Goal: Task Accomplishment & Management: Use online tool/utility

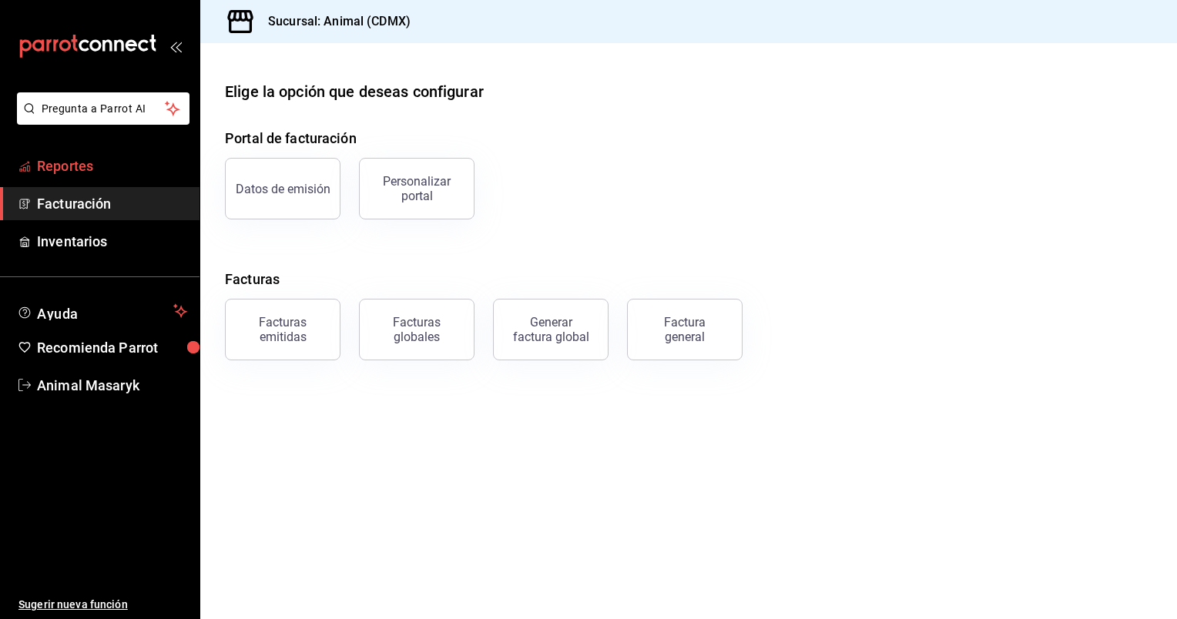
click at [133, 172] on span "Reportes" at bounding box center [112, 166] width 150 height 21
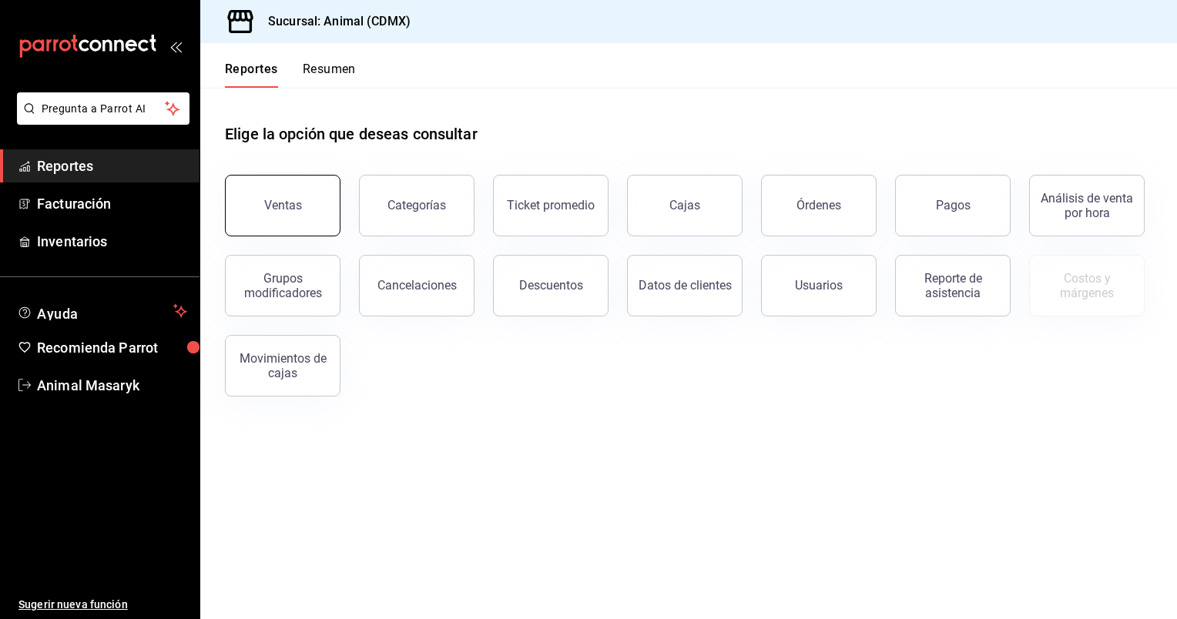
click at [297, 209] on div "Ventas" at bounding box center [283, 205] width 38 height 15
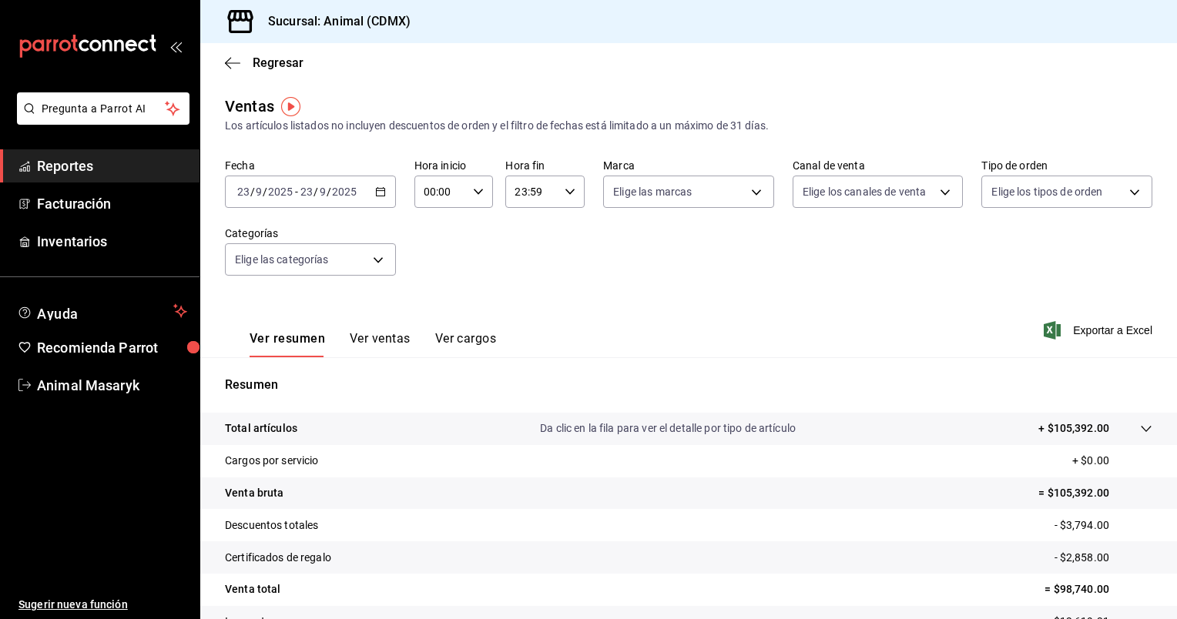
click at [376, 195] on icon "button" at bounding box center [380, 191] width 11 height 11
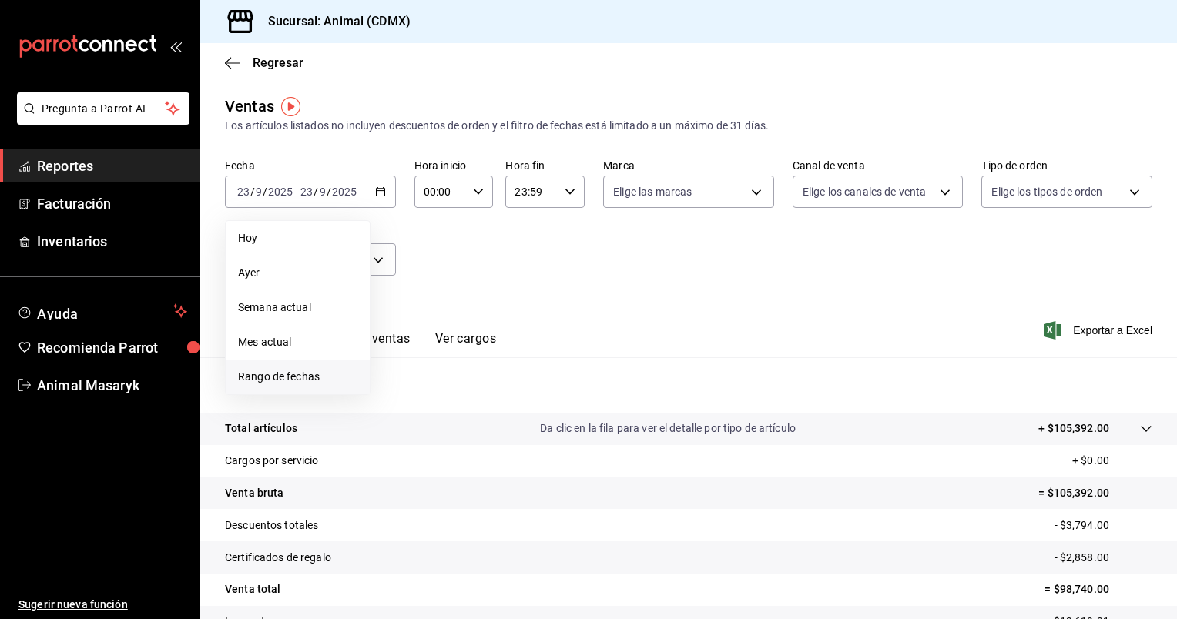
click at [276, 380] on span "Rango de fechas" at bounding box center [297, 377] width 119 height 16
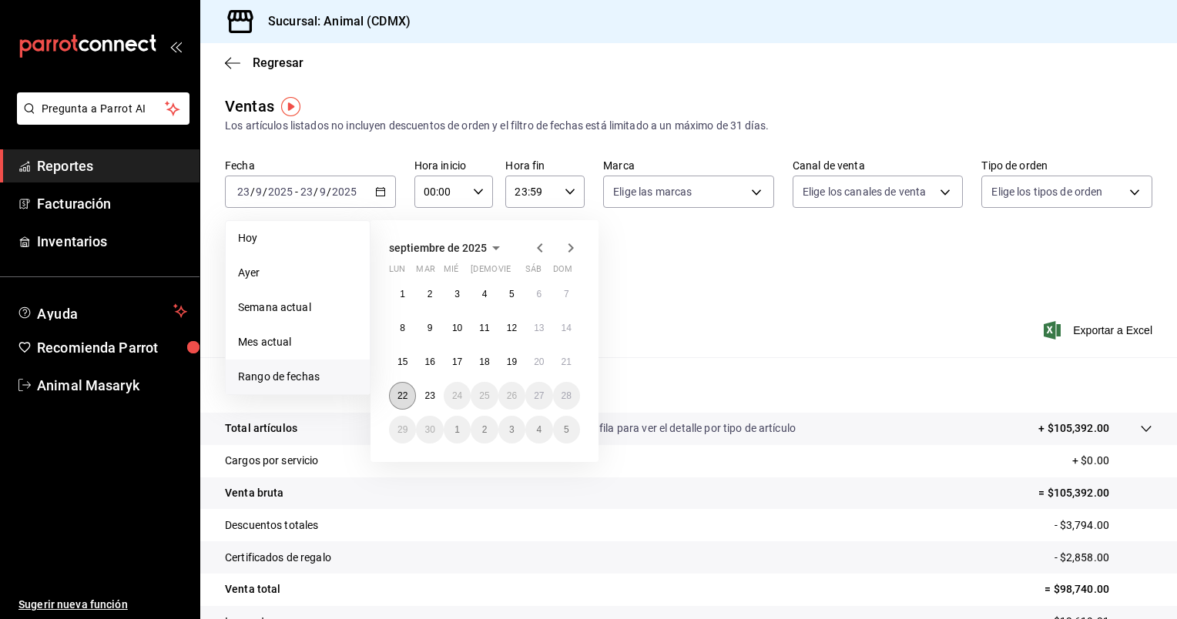
click at [403, 383] on button "22" at bounding box center [402, 396] width 27 height 28
click at [394, 388] on button "22" at bounding box center [402, 396] width 27 height 28
click at [453, 394] on abbr "24" at bounding box center [457, 395] width 10 height 11
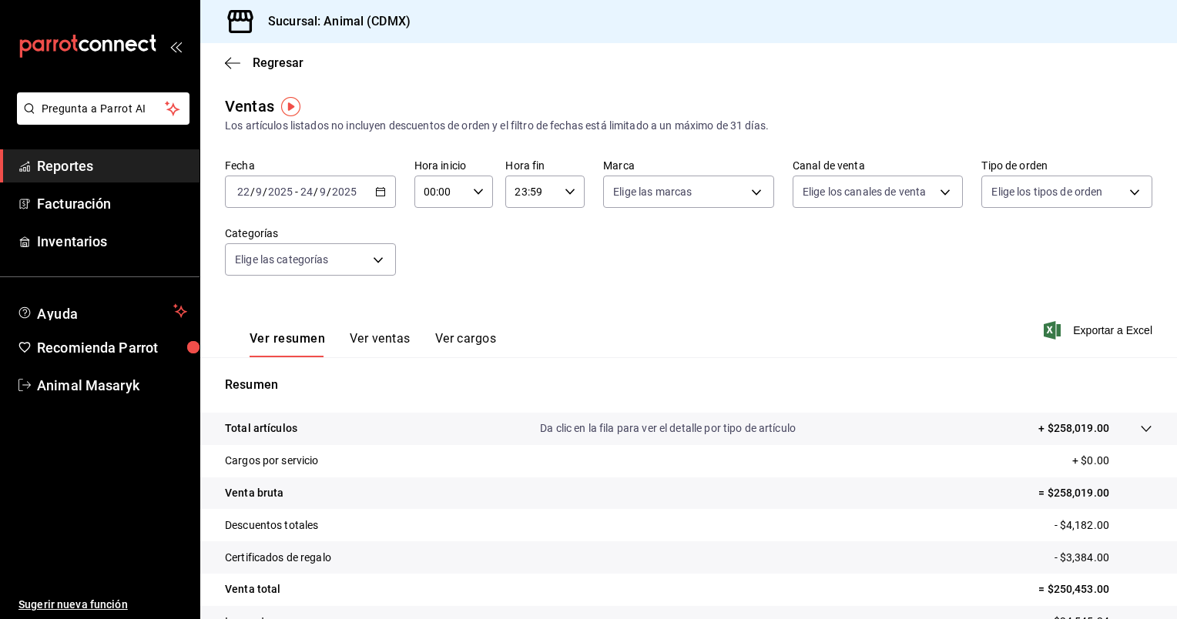
click at [477, 193] on icon "button" at bounding box center [478, 191] width 11 height 11
click at [436, 245] on span "05" at bounding box center [431, 245] width 15 height 12
type input "05:00"
click at [570, 179] on div at bounding box center [588, 309] width 1177 height 619
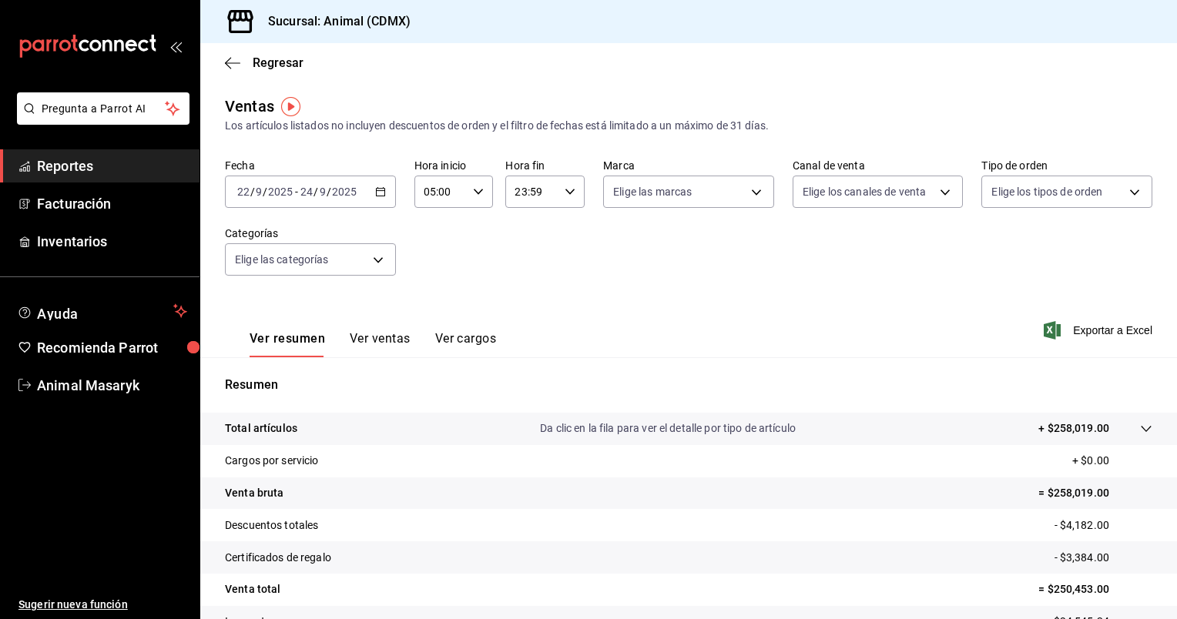
click at [564, 186] on icon "button" at bounding box center [569, 191] width 11 height 11
click at [524, 324] on span "05" at bounding box center [521, 320] width 15 height 12
click at [561, 226] on span "00" at bounding box center [561, 231] width 15 height 12
type input "05:00"
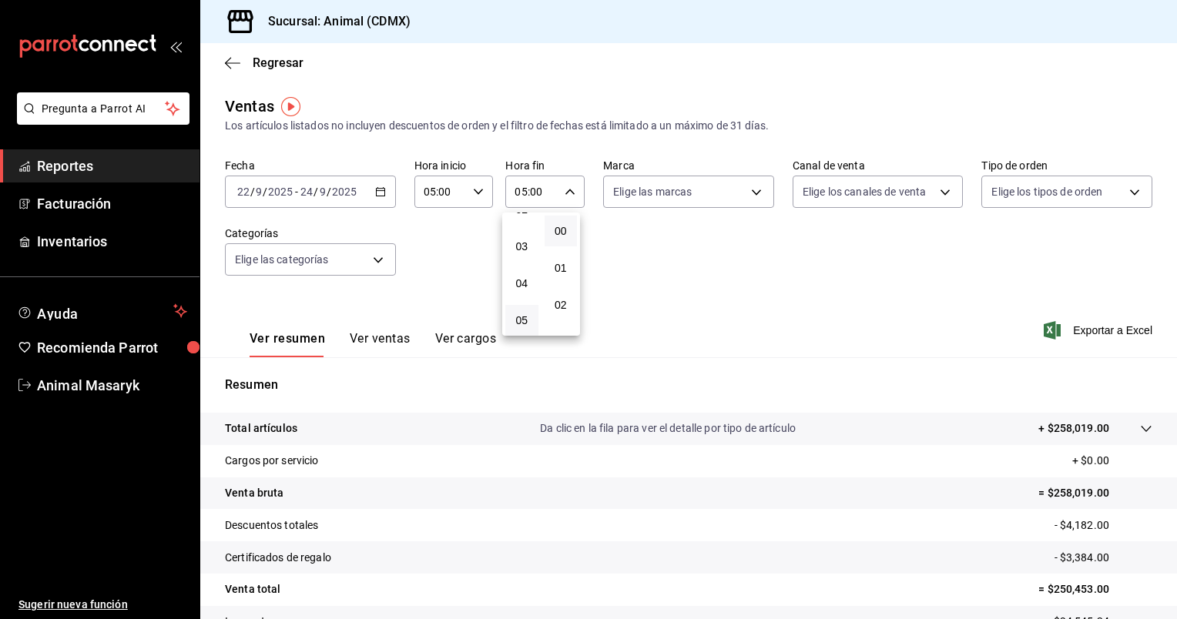
click at [752, 196] on div at bounding box center [588, 309] width 1177 height 619
click at [752, 196] on body "Pregunta a Parrot AI Reportes Facturación Inventarios Ayuda Recomienda Parrot A…" at bounding box center [588, 309] width 1177 height 619
click at [720, 239] on li "Ver todas" at bounding box center [682, 249] width 167 height 45
type input "cb0f6aec-1481-4e37-861c-bab9b3a65b14"
checkbox input "true"
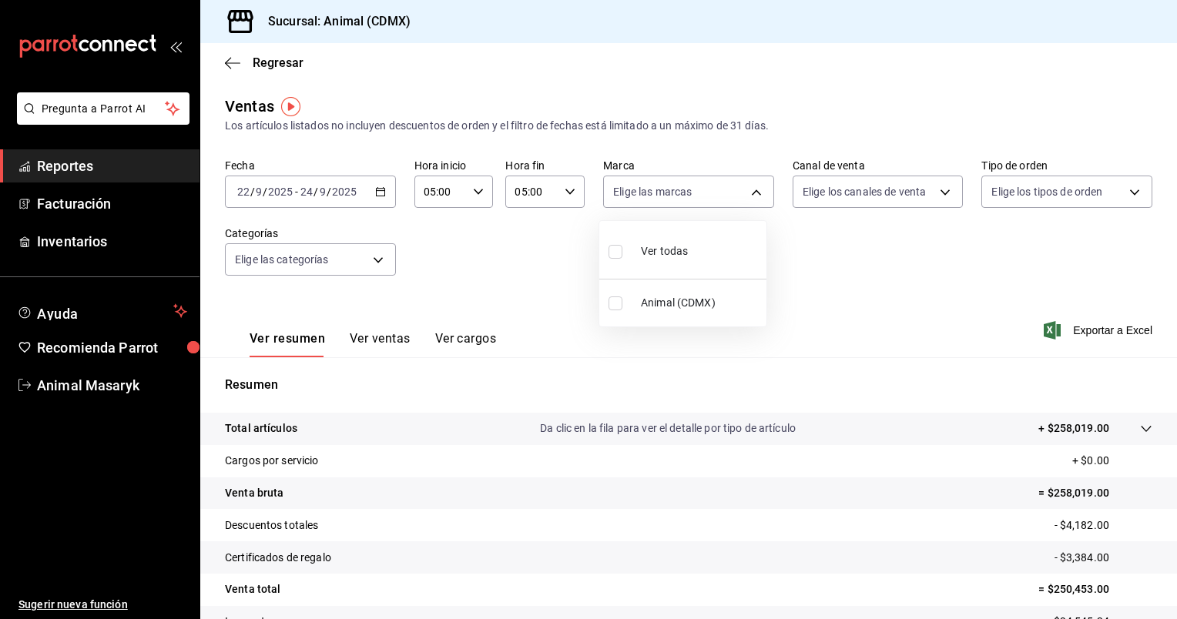
checkbox input "true"
click at [933, 187] on div at bounding box center [588, 309] width 1177 height 619
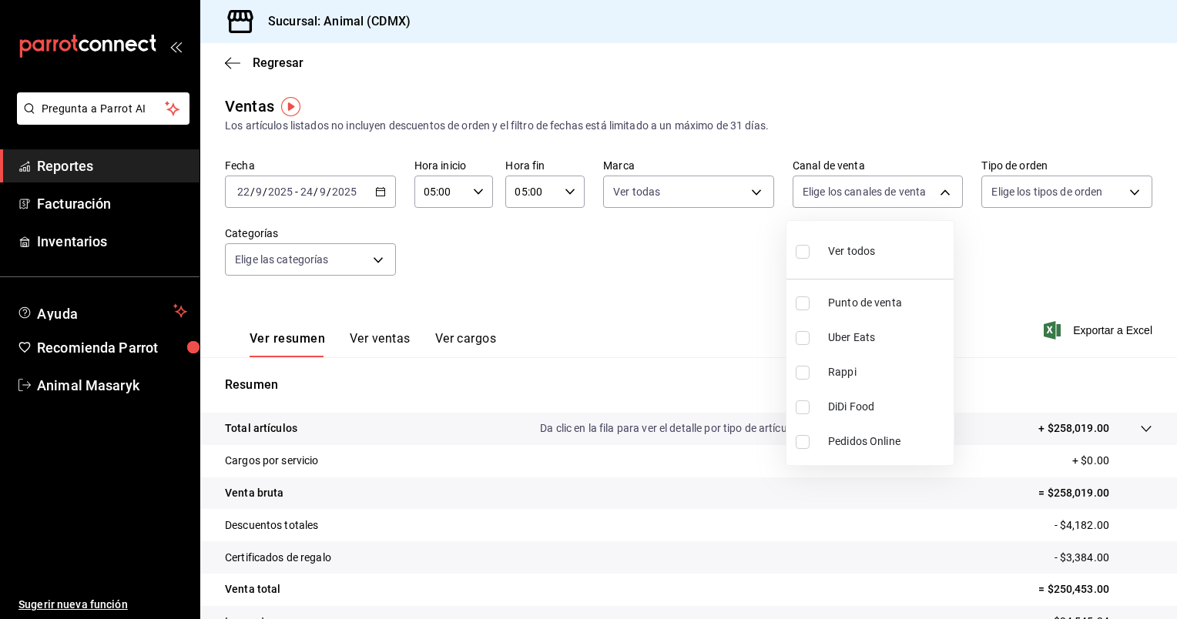
click at [933, 187] on body "Pregunta a Parrot AI Reportes Facturación Inventarios Ayuda Recomienda Parrot A…" at bounding box center [588, 309] width 1177 height 619
click at [874, 229] on li "Ver todos" at bounding box center [869, 249] width 167 height 45
type input "PARROT,UBER_EATS,RAPPI,DIDI_FOOD,ONLINE"
checkbox input "true"
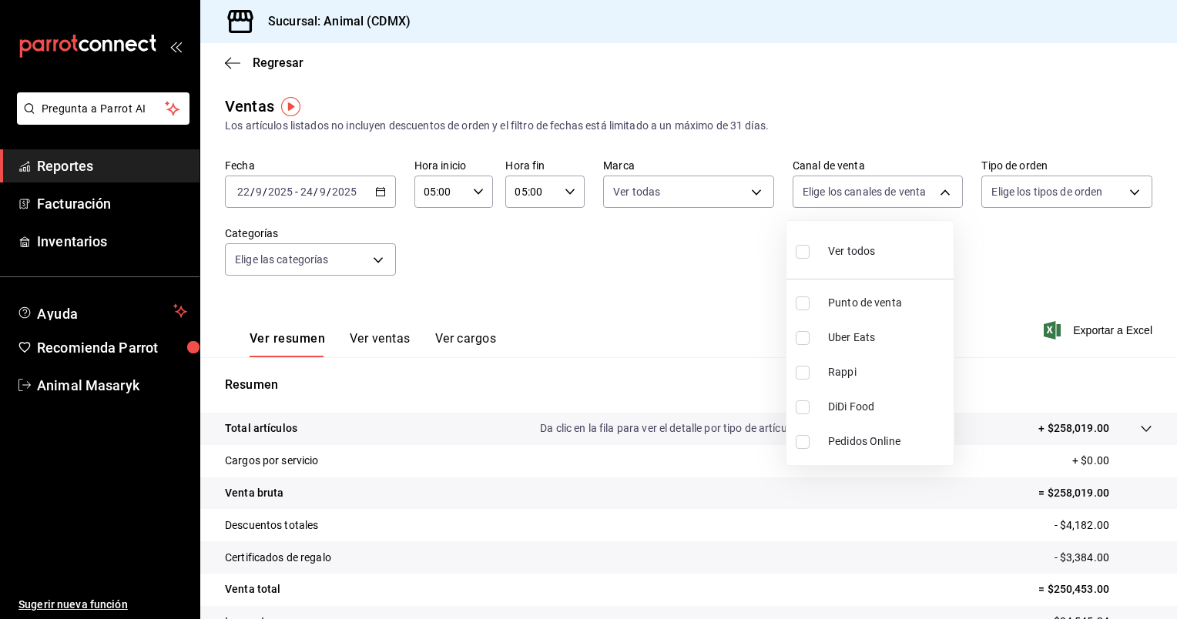
checkbox input "true"
click at [1127, 186] on div at bounding box center [588, 309] width 1177 height 619
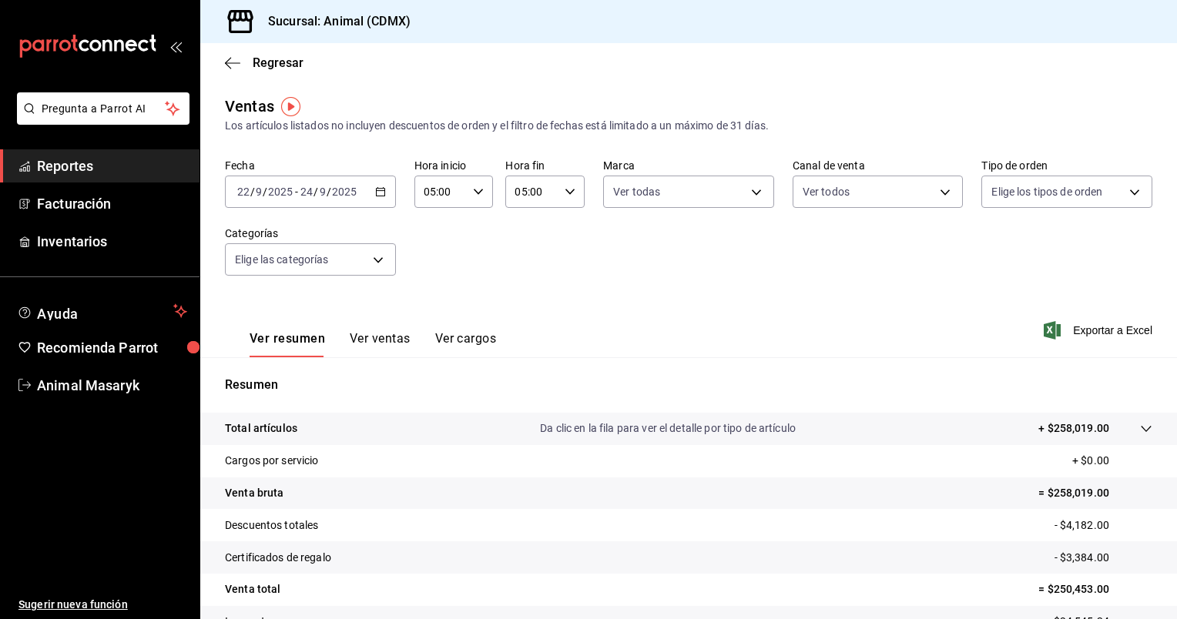
click at [1127, 186] on body "Pregunta a Parrot AI Reportes Facturación Inventarios Ayuda Recomienda Parrot A…" at bounding box center [588, 309] width 1177 height 619
click at [1049, 244] on span "Ver todos" at bounding box center [1037, 251] width 47 height 16
type input "ad44a823-99d3-4372-a913-4cf57f2a9ac0,b8ee5ff1-85c8-4a81-aa51-555e6c8ba0c6,EXTER…"
checkbox input "true"
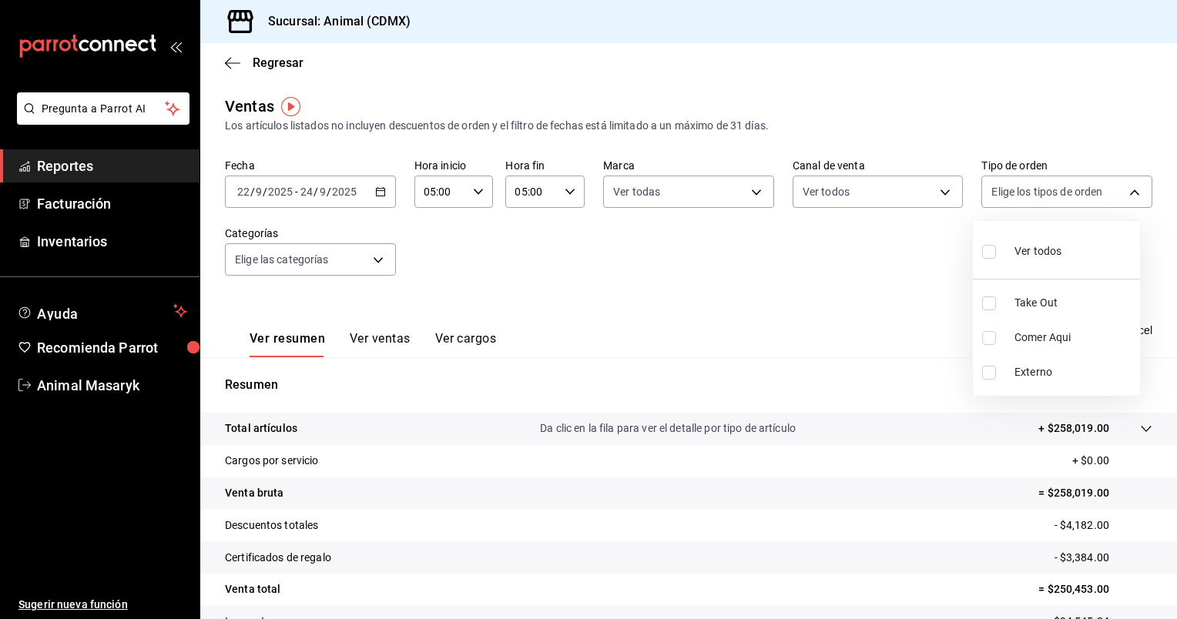
checkbox input "true"
click at [379, 259] on div at bounding box center [588, 309] width 1177 height 619
click at [379, 259] on body "Pregunta a Parrot AI Reportes Facturación Inventarios Ayuda Recomienda Parrot A…" at bounding box center [588, 309] width 1177 height 619
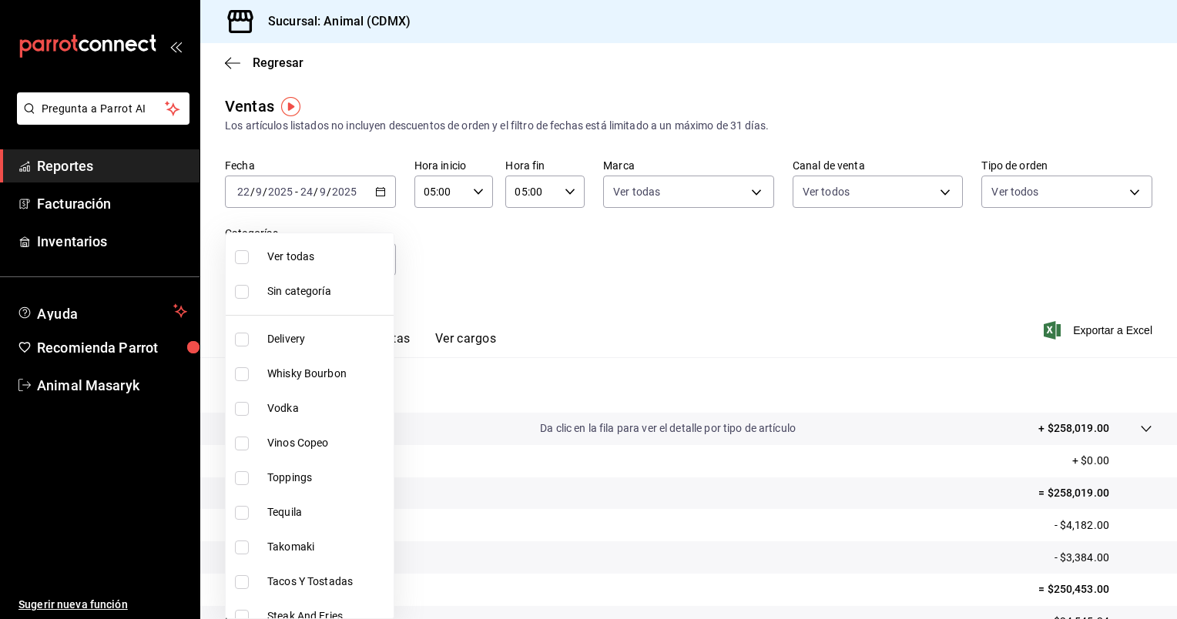
click at [325, 264] on span "Ver todas" at bounding box center [327, 257] width 120 height 16
type input "281688af-6220-48ae-86b9-ca5e6f63eb3e,2ffeebaa-176c-4024-95f8-553ffecca8da,37769…"
checkbox input "true"
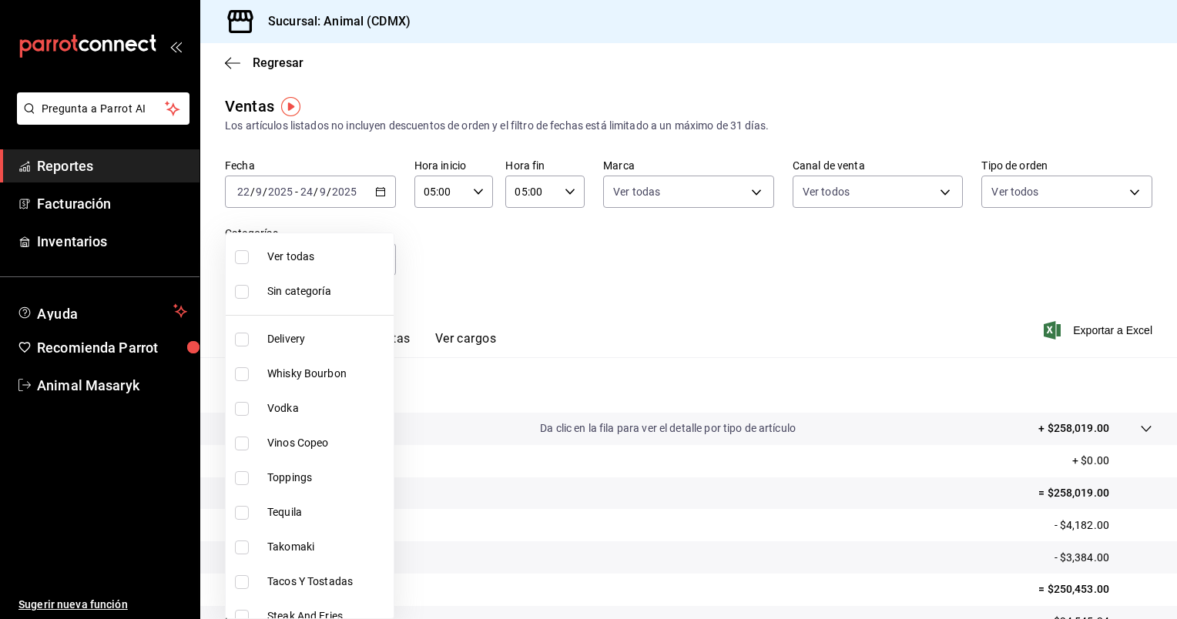
checkbox input "true"
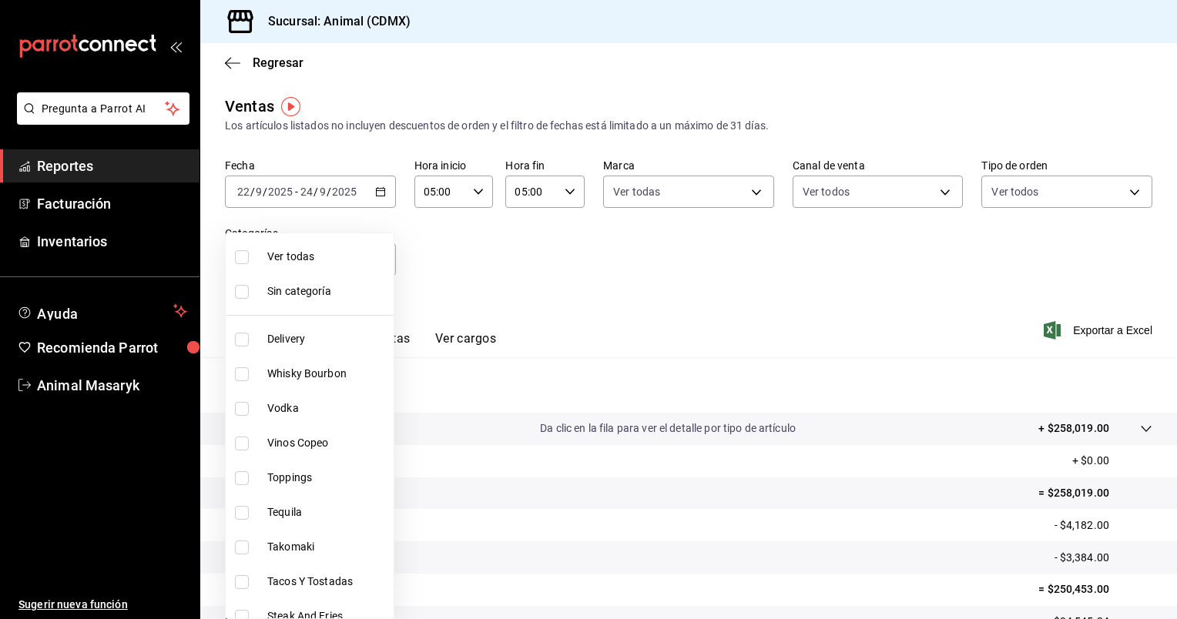
checkbox input "true"
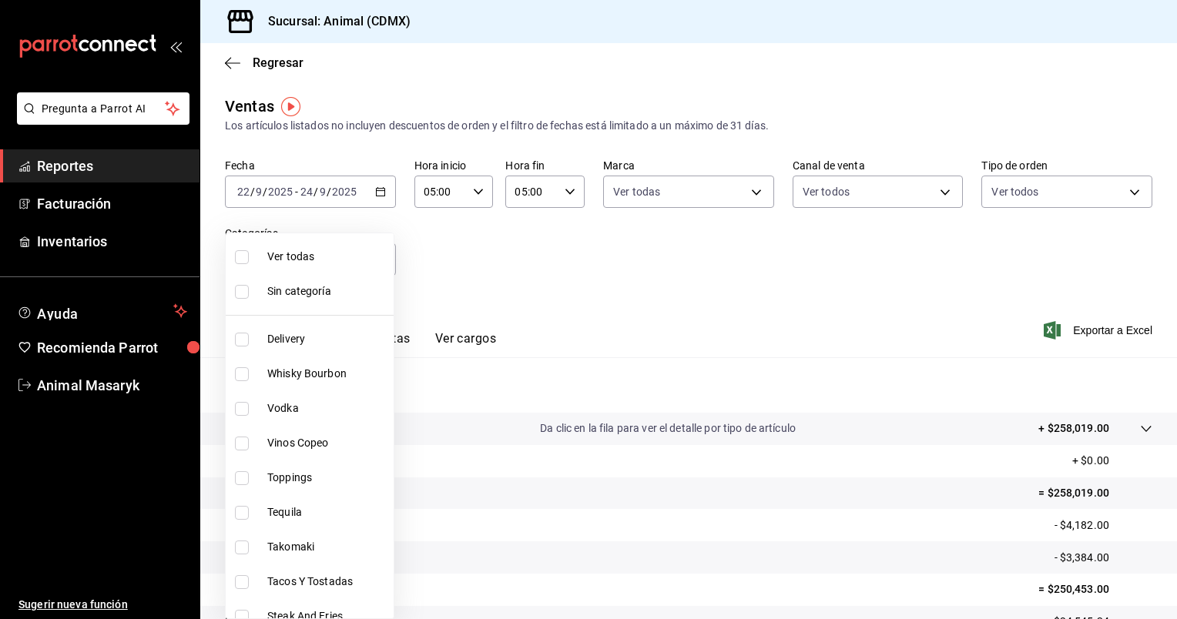
checkbox input "true"
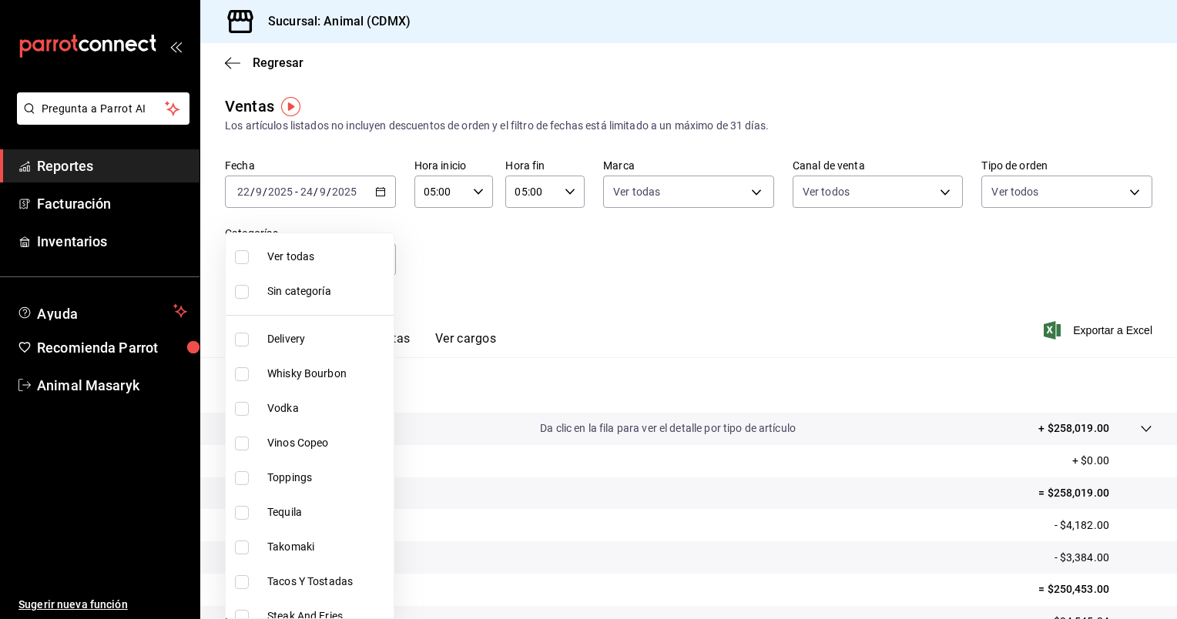
checkbox input "true"
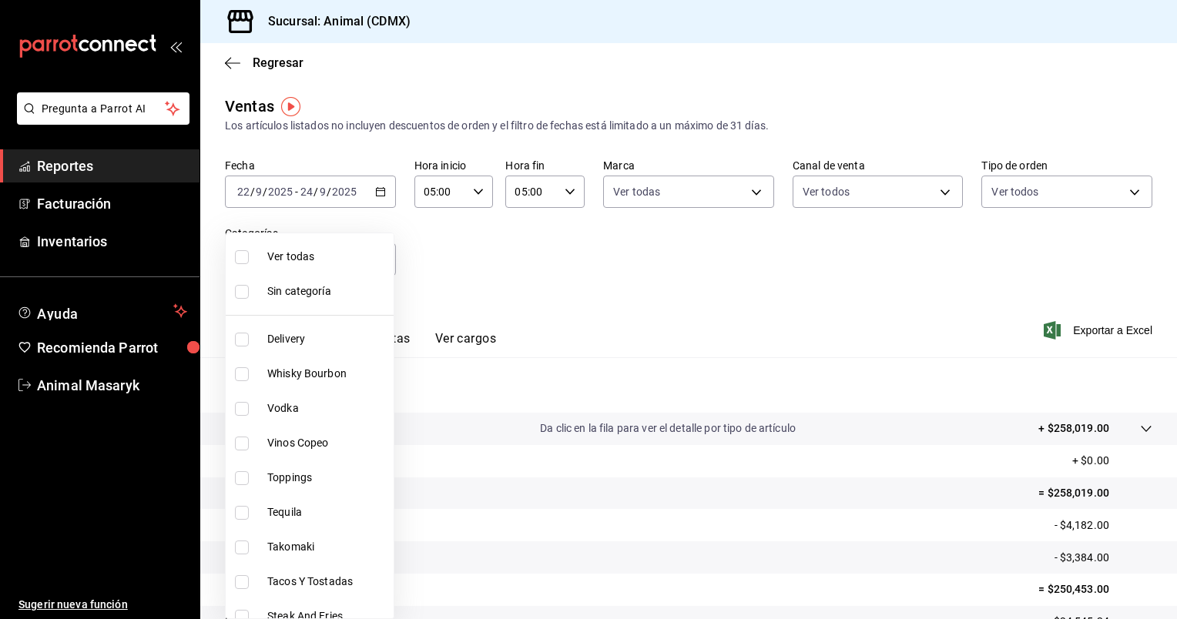
checkbox input "true"
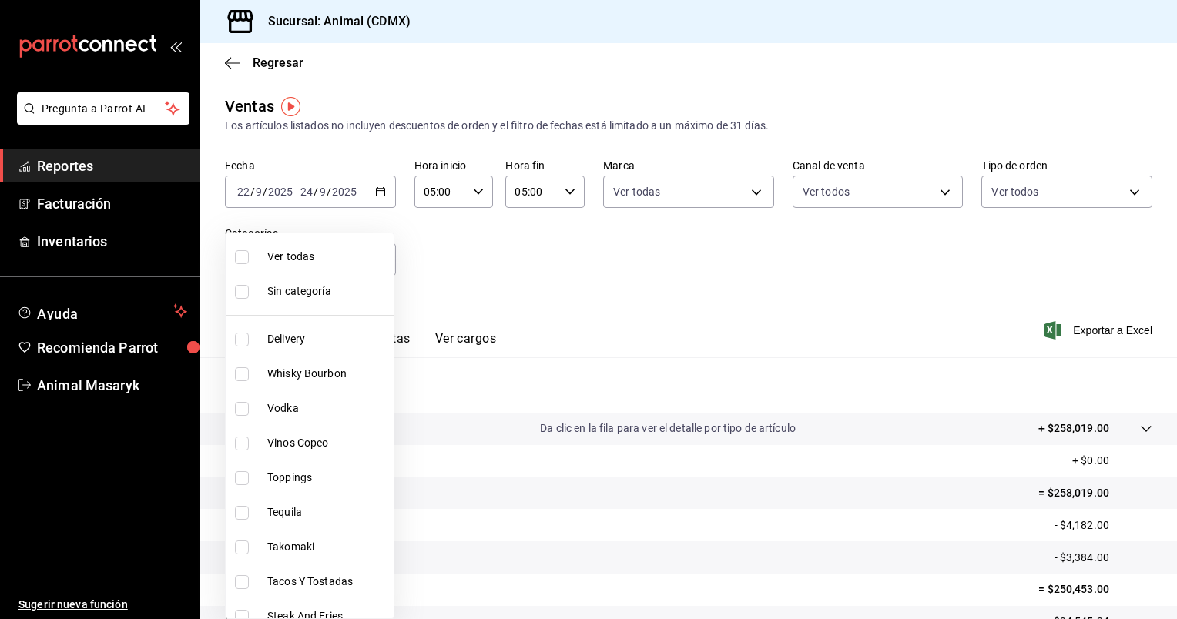
checkbox input "true"
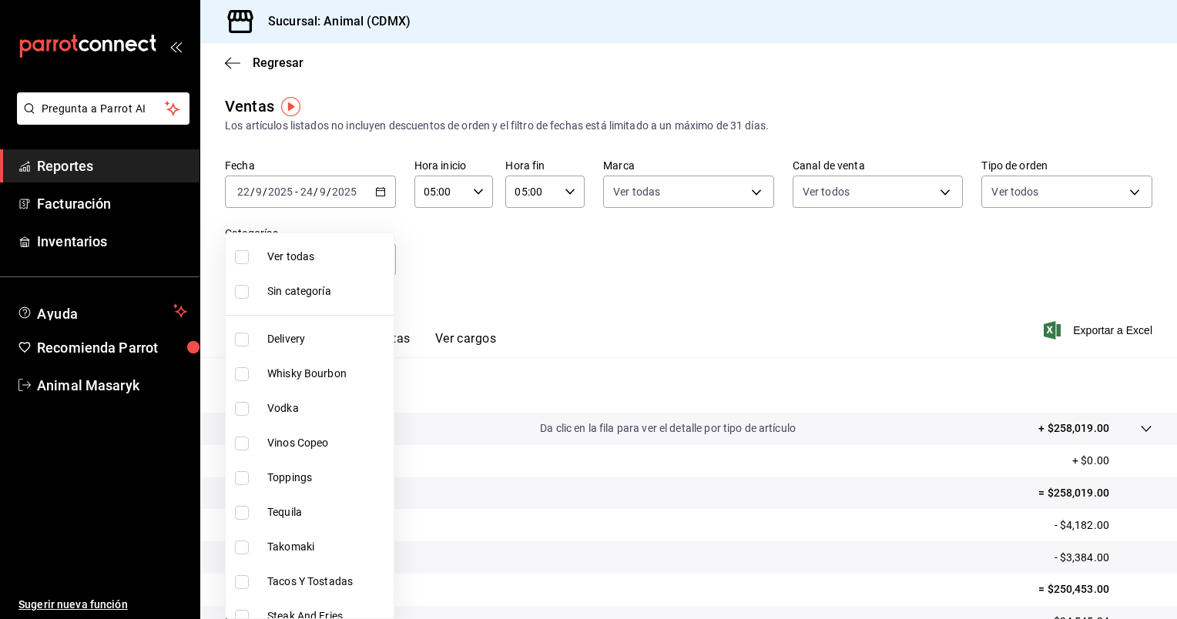
checkbox input "true"
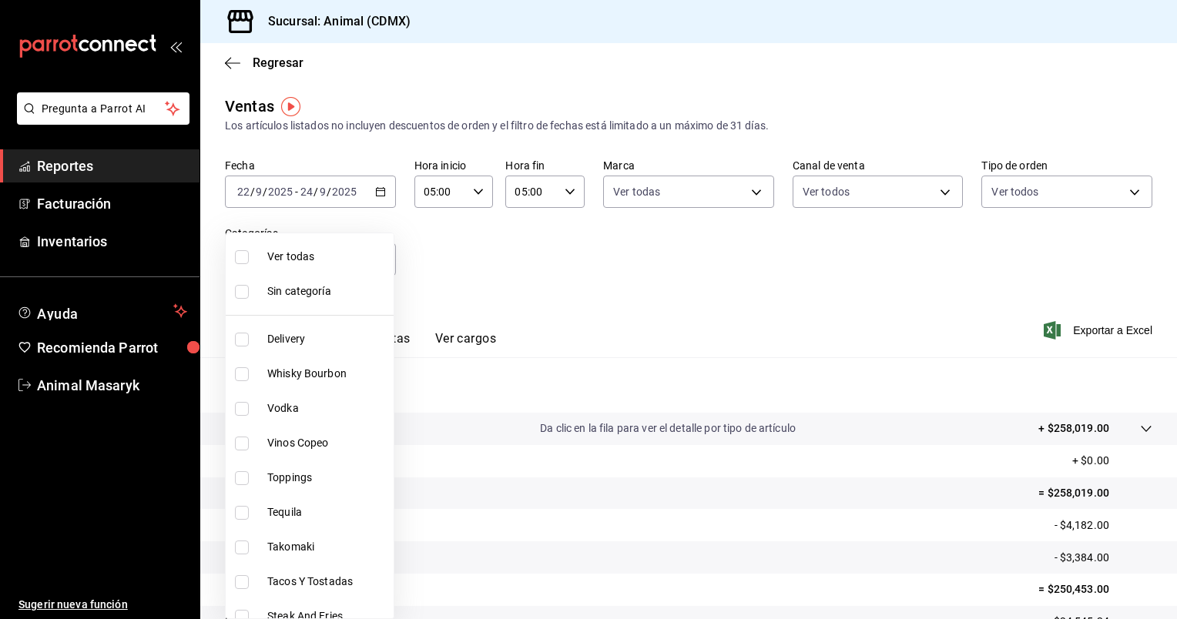
checkbox input "true"
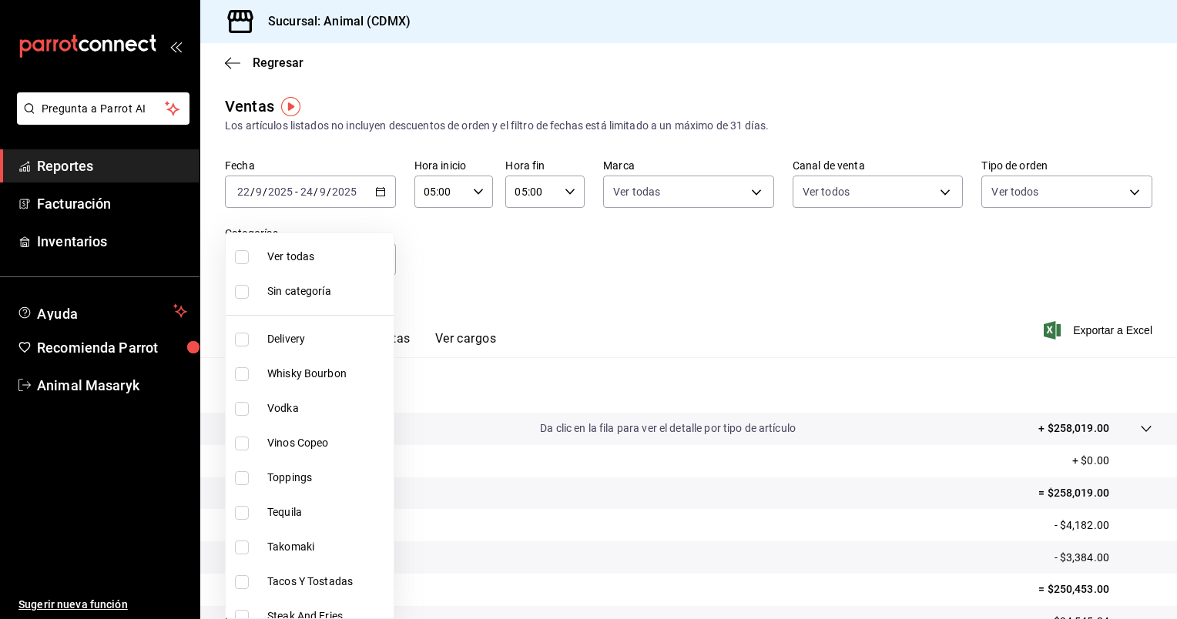
checkbox input "true"
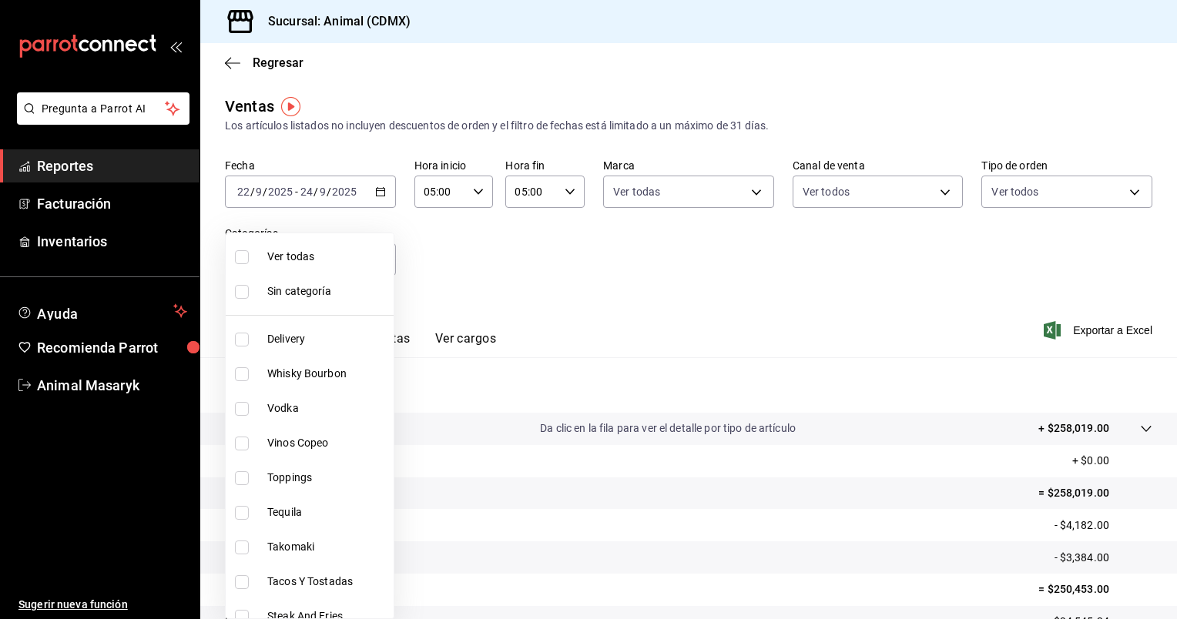
checkbox input "true"
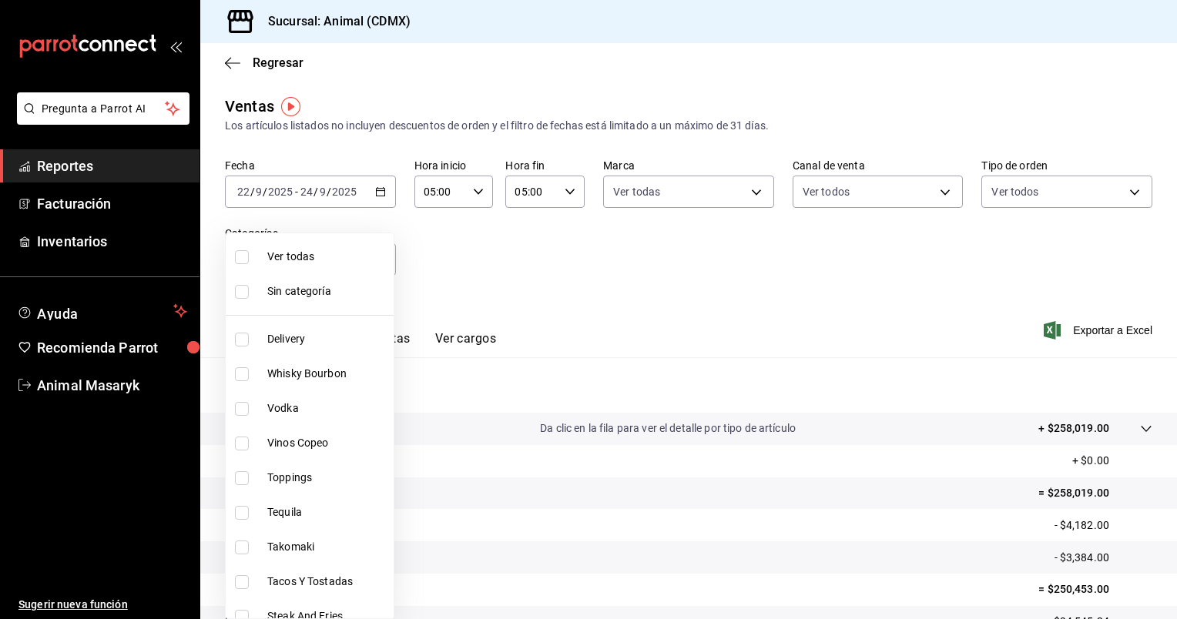
checkbox input "true"
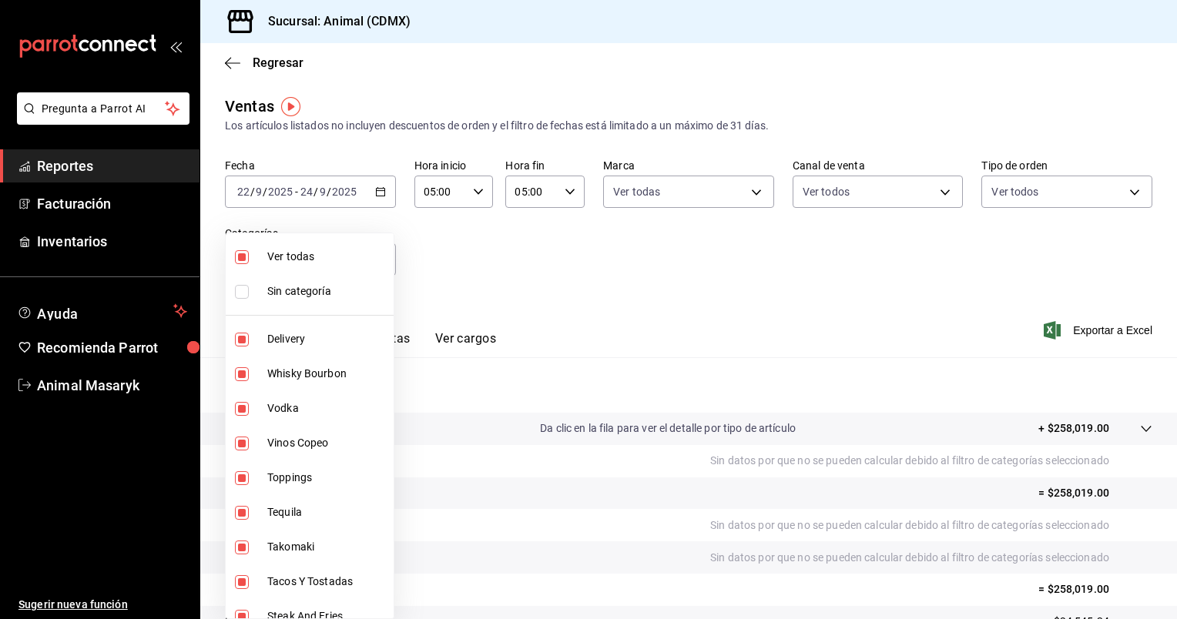
click at [739, 306] on div at bounding box center [588, 309] width 1177 height 619
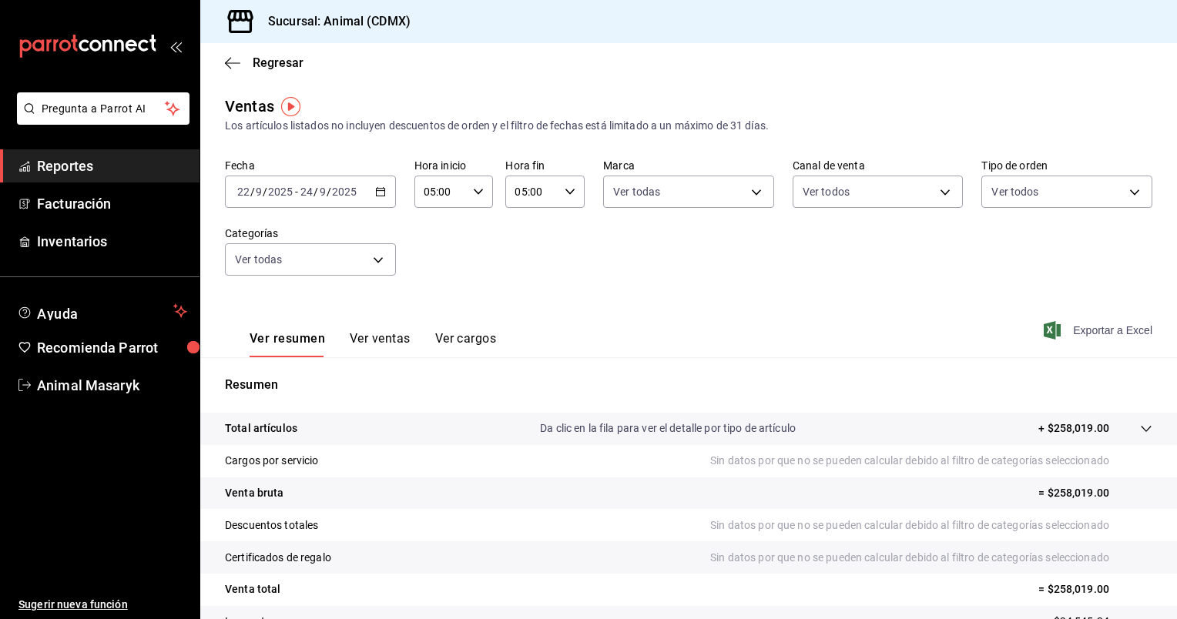
click at [1106, 331] on span "Exportar a Excel" at bounding box center [1098, 330] width 105 height 18
drag, startPoint x: 1139, startPoint y: 2, endPoint x: 793, endPoint y: 52, distance: 349.3
click at [793, 52] on div "Regresar" at bounding box center [688, 62] width 976 height 39
click at [1043, 336] on icon "button" at bounding box center [1051, 330] width 17 height 18
